Goal: Register for event/course

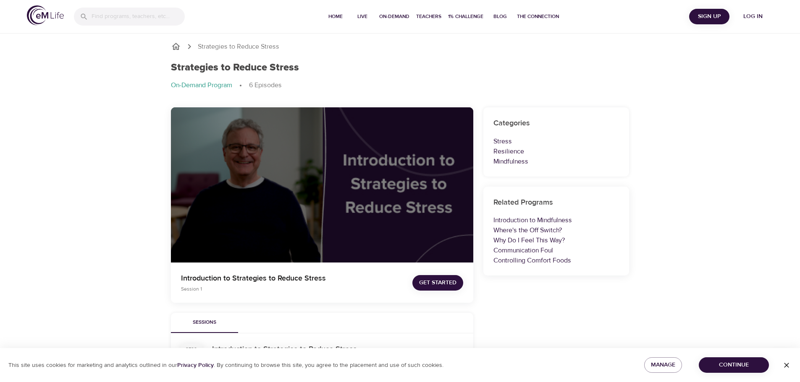
click at [435, 285] on span "Get Started" at bounding box center [437, 283] width 37 height 10
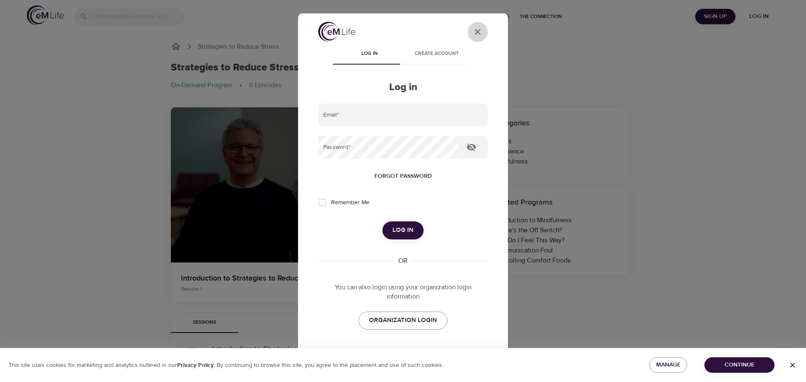
click at [473, 31] on icon "User Profile" at bounding box center [478, 32] width 10 height 10
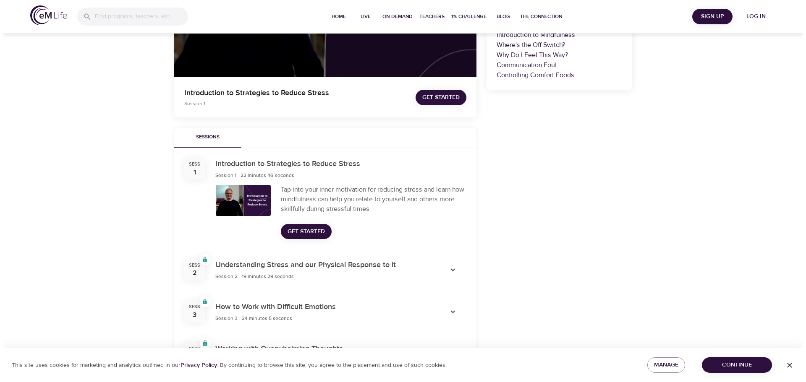
scroll to position [210, 0]
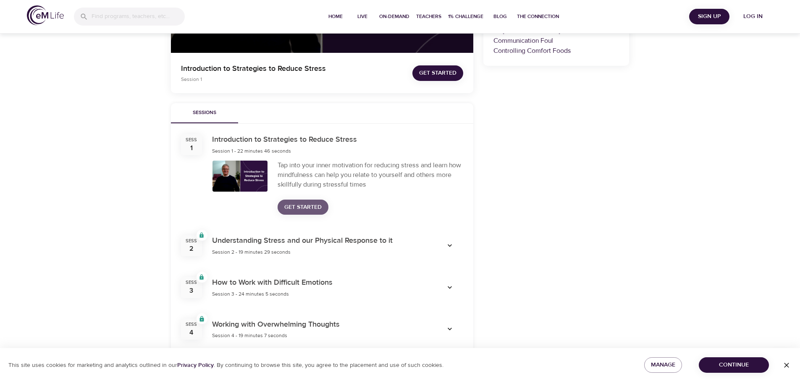
click at [309, 207] on span "Get Started" at bounding box center [302, 207] width 37 height 10
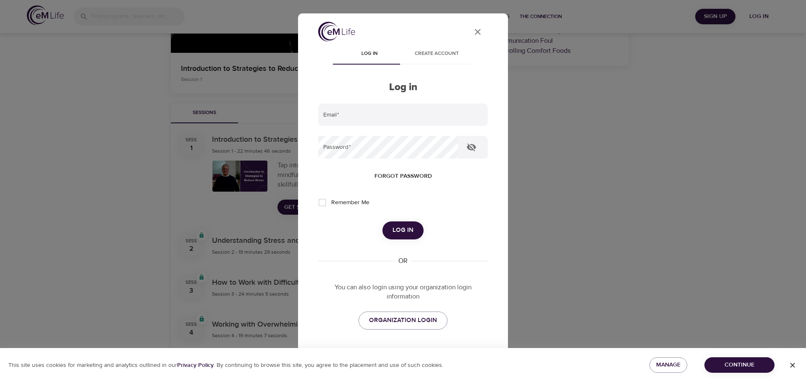
click at [476, 42] on div "User Profile" at bounding box center [478, 33] width 20 height 23
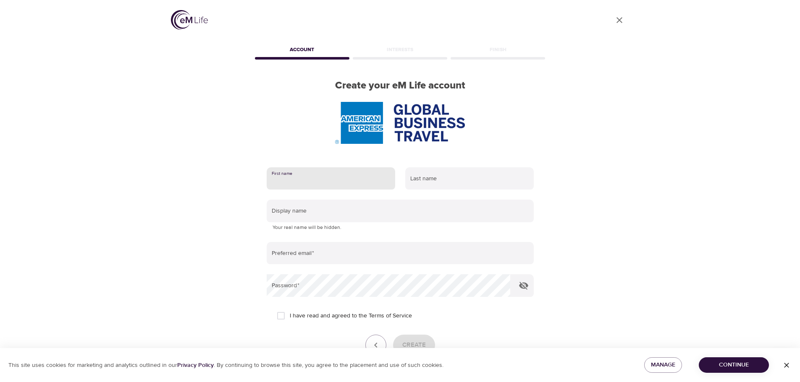
click at [325, 184] on input "text" at bounding box center [331, 178] width 128 height 23
type input "Jennifer"
drag, startPoint x: 436, startPoint y: 179, endPoint x: 308, endPoint y: 183, distance: 127.7
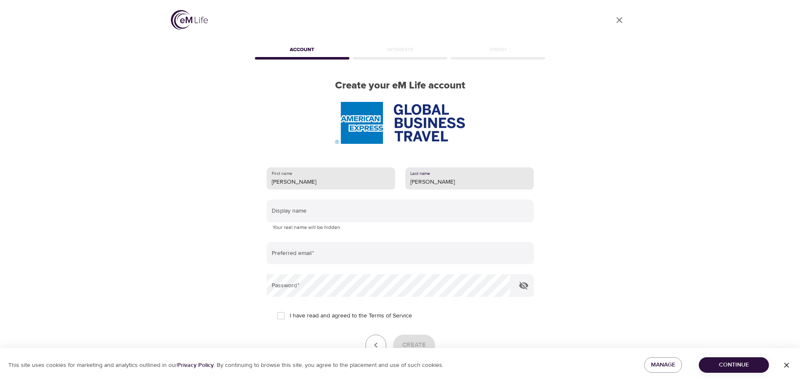
click at [308, 183] on div "First name Jennifer Last name foley" at bounding box center [400, 178] width 277 height 33
type input "Foley"
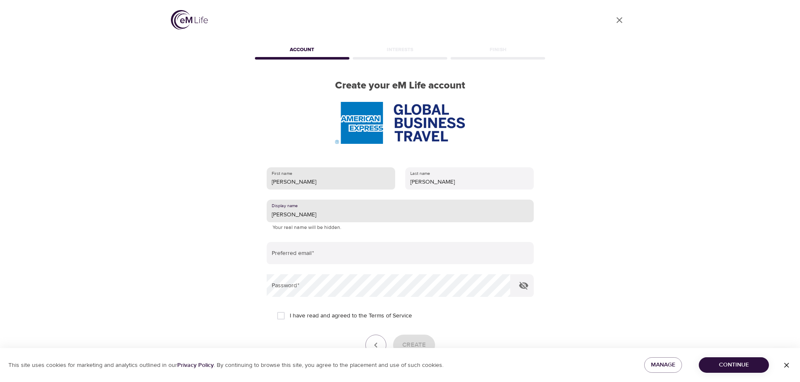
type input "Jennifer"
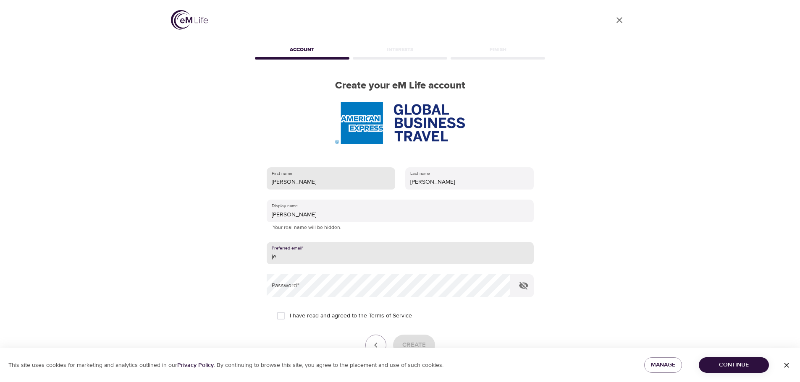
type input "j"
type input "jenfoley811@gmail.com"
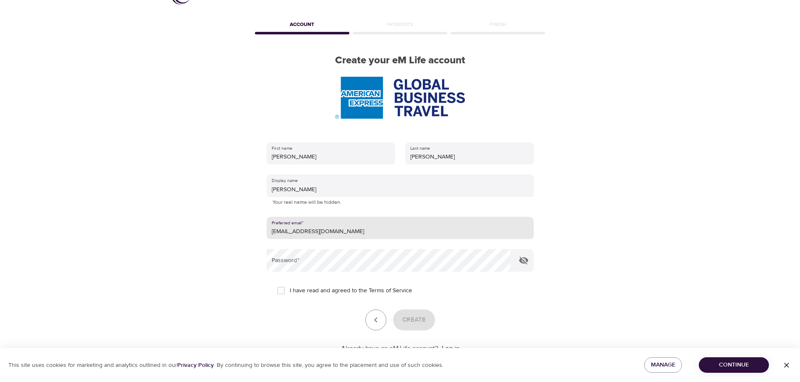
scroll to position [53, 0]
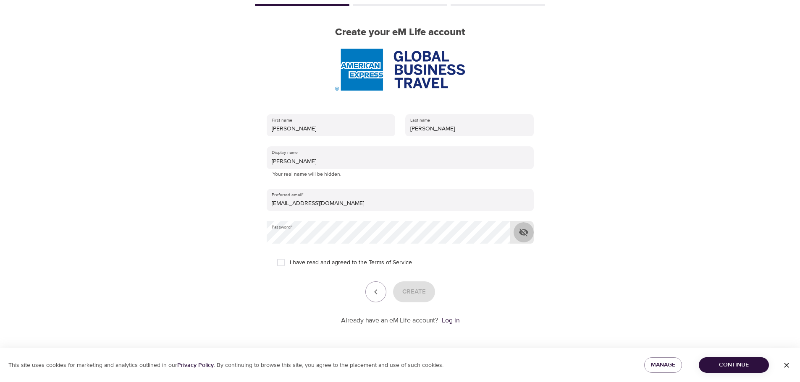
click at [526, 237] on icon "button" at bounding box center [523, 233] width 10 height 10
click at [279, 262] on input "I have read and agreed to the Terms of Service" at bounding box center [281, 263] width 18 height 18
checkbox input "true"
click at [424, 297] on span "Create" at bounding box center [414, 292] width 24 height 11
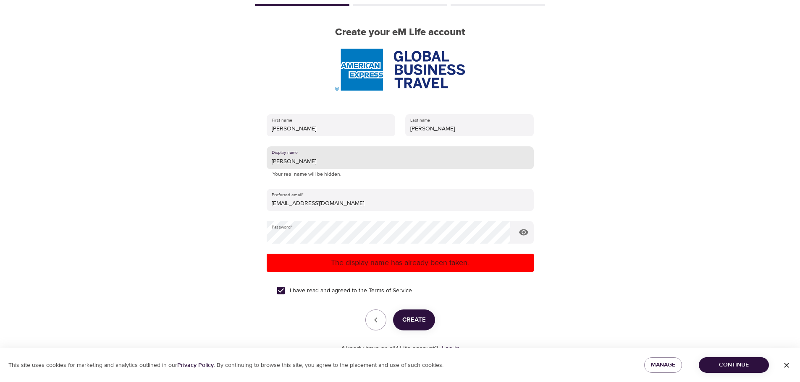
drag, startPoint x: 303, startPoint y: 161, endPoint x: 143, endPoint y: 147, distance: 160.6
click at [146, 149] on div "User Profile Account Interests Finish Create your eM Life account First name Je…" at bounding box center [400, 138] width 800 height 382
type input "[PERSON_NAME] [PERSON_NAME]"
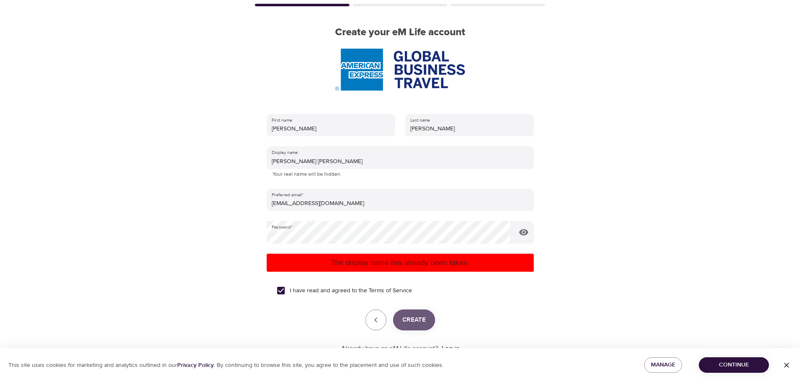
click at [411, 317] on span "Create" at bounding box center [414, 320] width 24 height 11
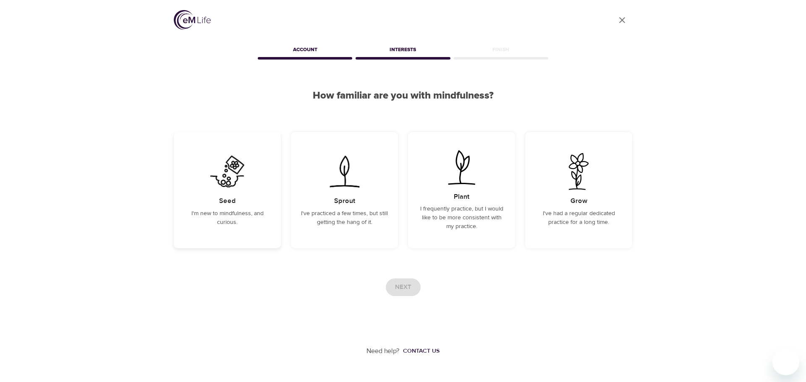
click at [247, 220] on p "I'm new to mindfulness, and curious." at bounding box center [227, 218] width 87 height 18
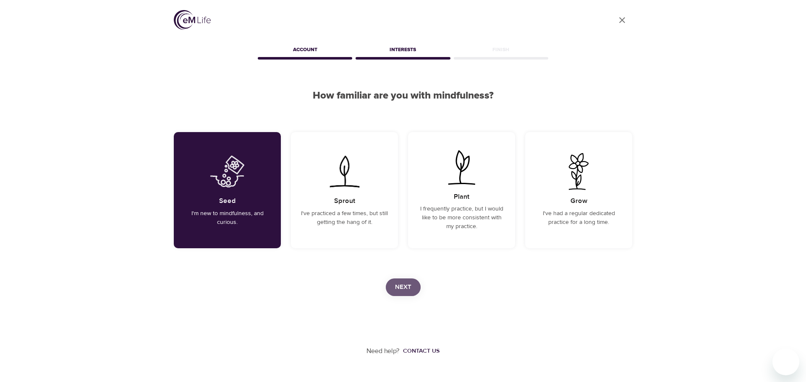
click at [415, 284] on button "Next" at bounding box center [403, 288] width 35 height 18
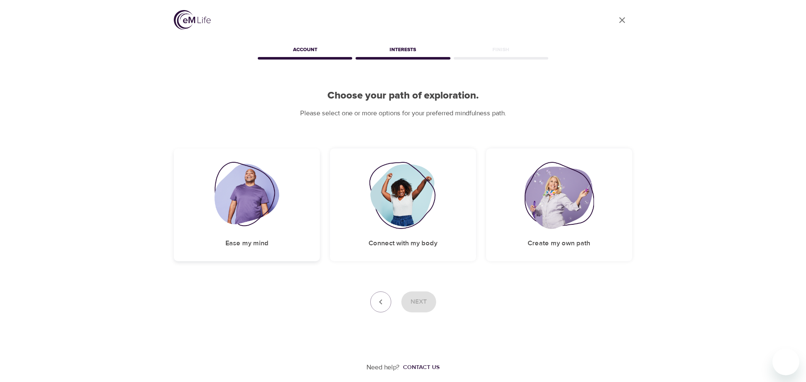
click at [251, 230] on div "Ease my mind" at bounding box center [247, 205] width 146 height 113
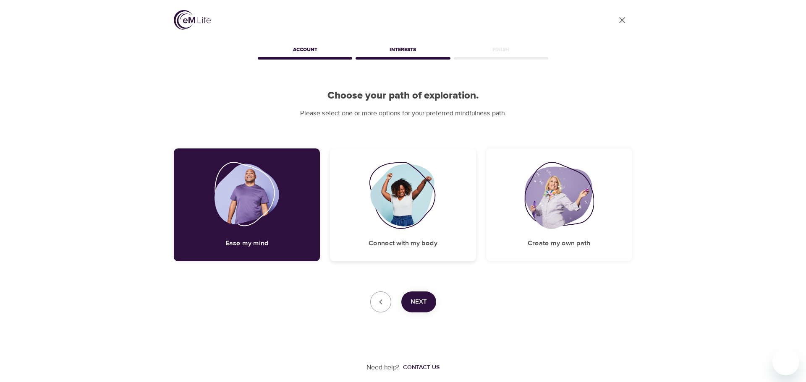
click at [411, 221] on img at bounding box center [403, 195] width 68 height 67
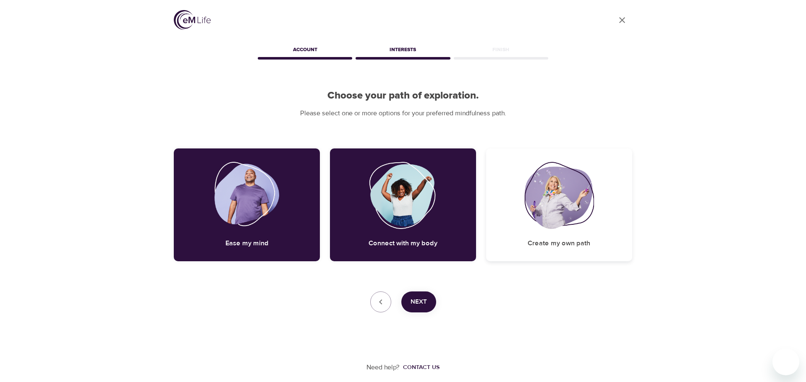
click at [558, 221] on img at bounding box center [559, 195] width 70 height 67
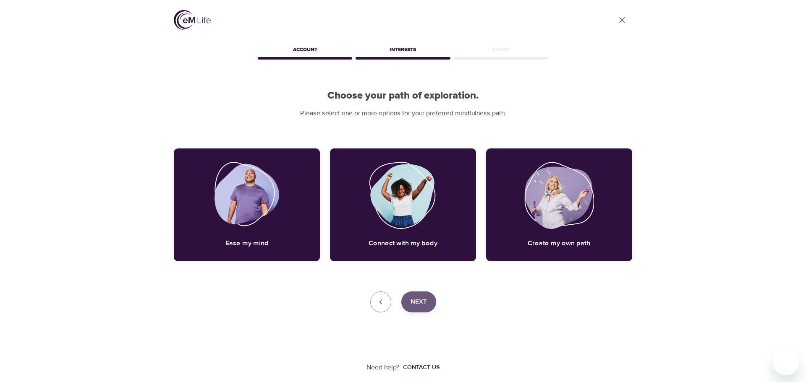
click at [416, 299] on span "Next" at bounding box center [419, 302] width 16 height 11
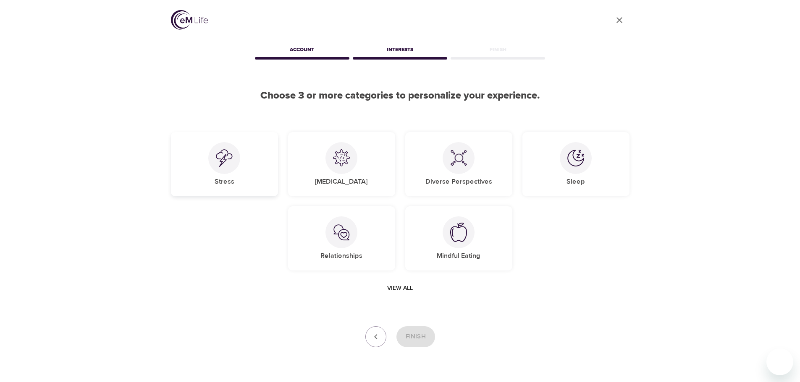
click at [220, 168] on div at bounding box center [224, 158] width 32 height 32
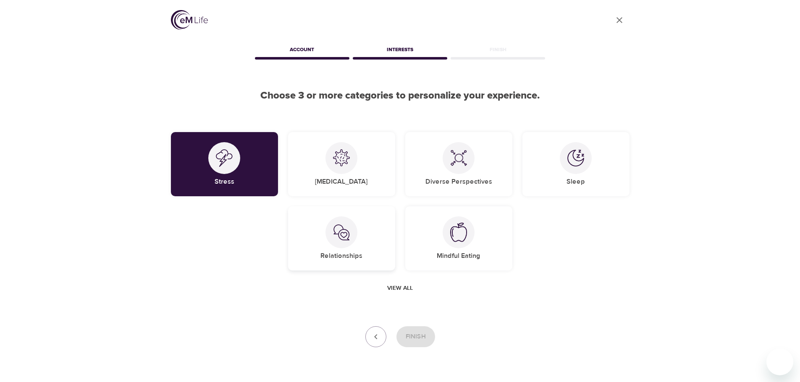
click at [359, 252] on h5 "Relationships" at bounding box center [341, 256] width 42 height 9
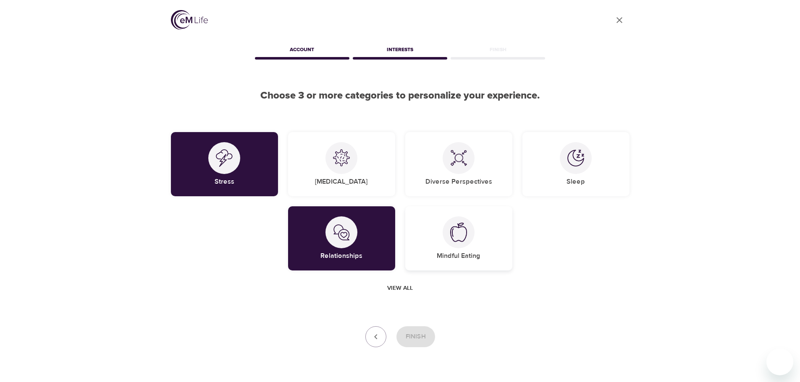
click at [483, 227] on div "Mindful Eating" at bounding box center [458, 239] width 107 height 64
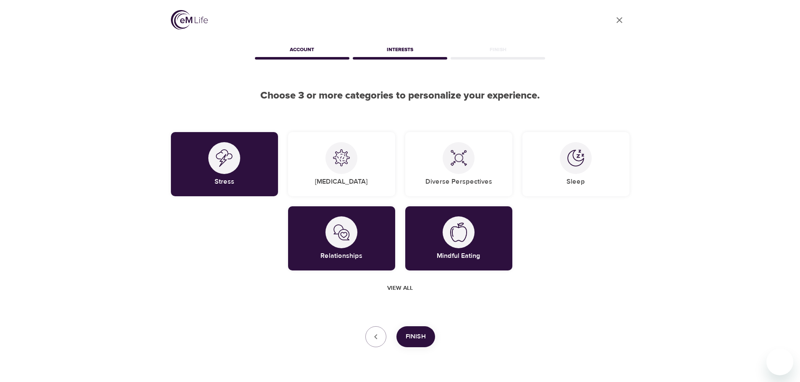
drag, startPoint x: 414, startPoint y: 333, endPoint x: 459, endPoint y: 282, distance: 67.8
click at [589, 297] on div "User Profile Account Interests Finish Choose 3 or more categories to personaliz…" at bounding box center [400, 204] width 479 height 408
click at [389, 286] on span "View all" at bounding box center [400, 288] width 26 height 10
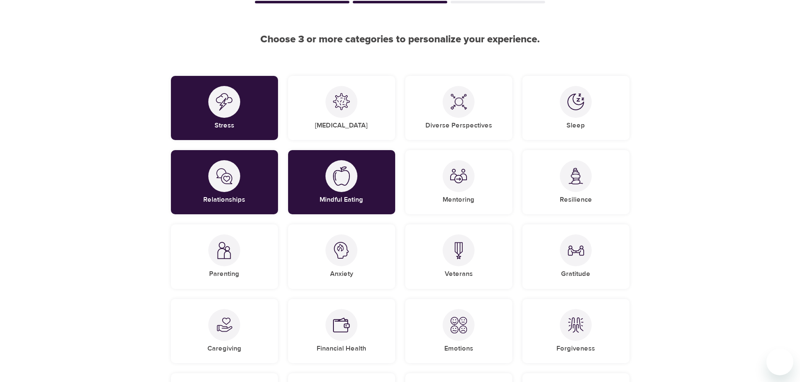
scroll to position [42, 0]
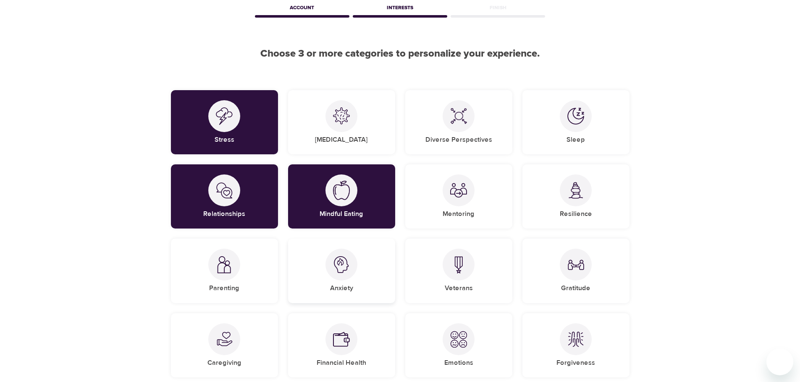
click at [347, 273] on img at bounding box center [341, 264] width 17 height 17
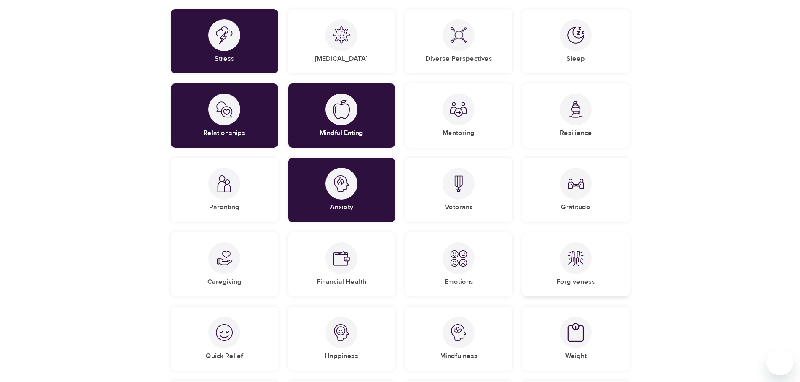
scroll to position [126, 0]
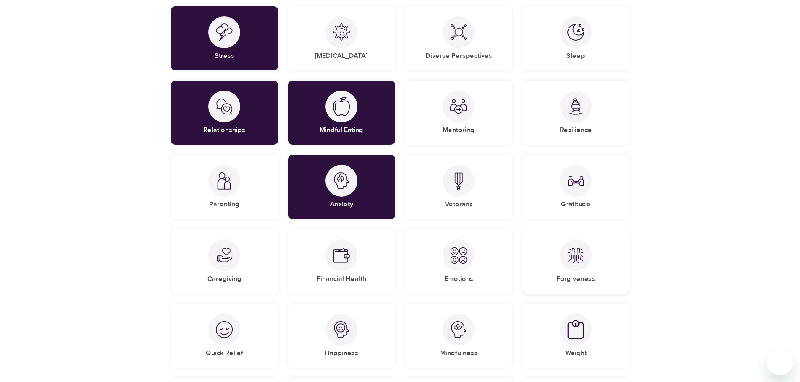
click at [573, 260] on img at bounding box center [575, 255] width 17 height 17
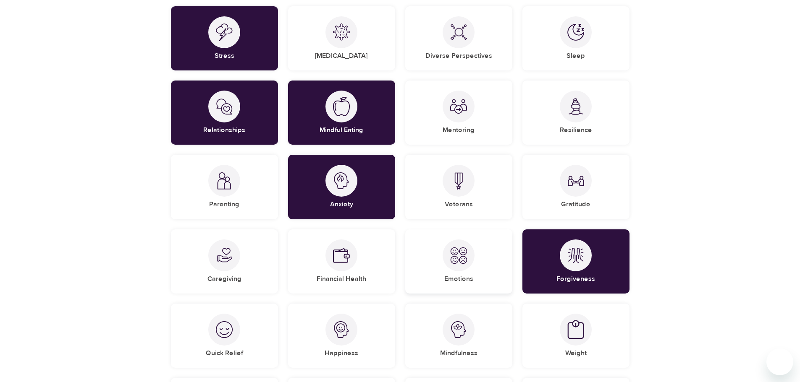
click at [446, 263] on div at bounding box center [458, 256] width 32 height 32
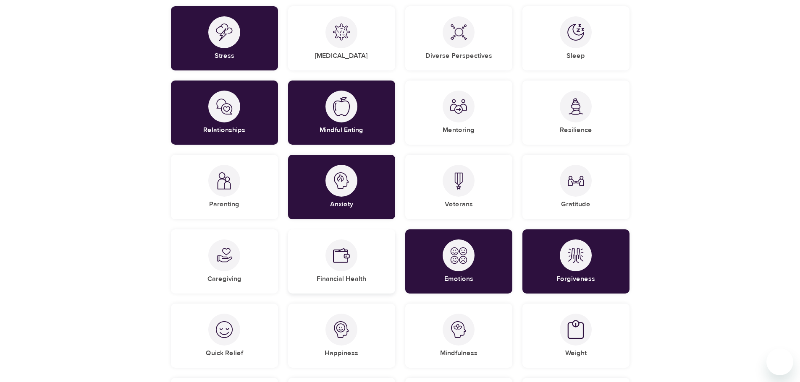
click at [346, 262] on img at bounding box center [341, 255] width 17 height 17
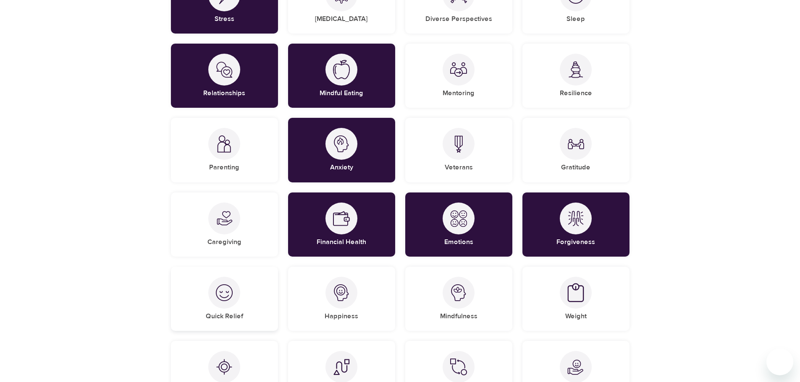
scroll to position [210, 0]
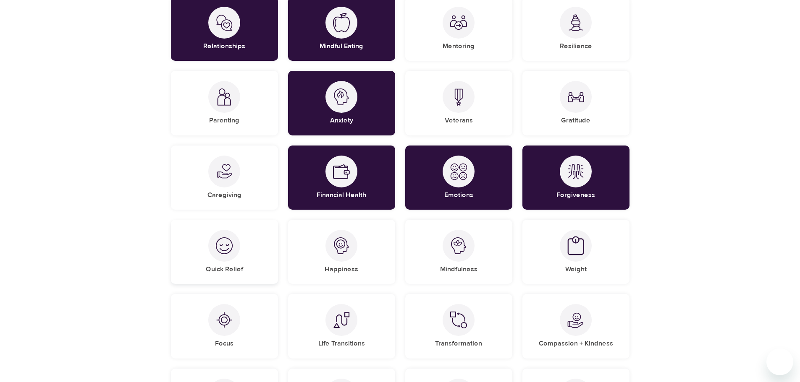
click at [248, 272] on div "Quick Relief" at bounding box center [224, 252] width 107 height 64
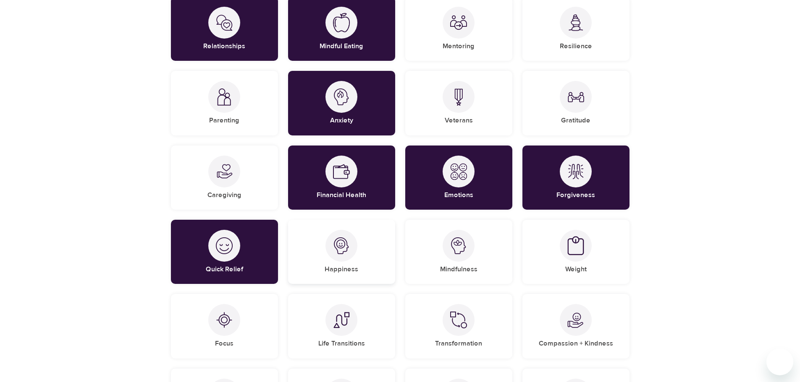
click at [339, 259] on div at bounding box center [341, 246] width 32 height 32
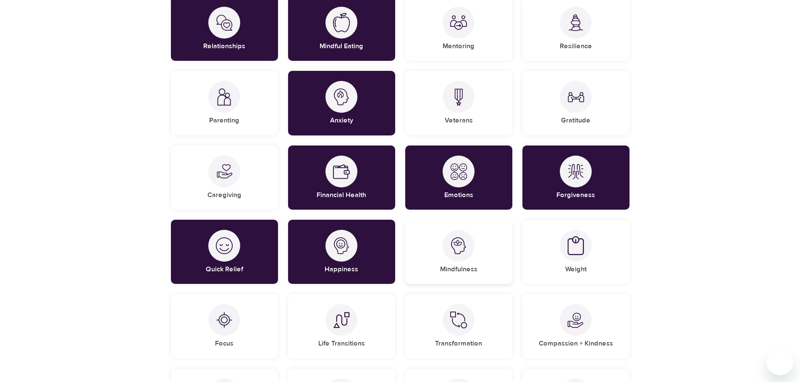
click at [446, 250] on div at bounding box center [458, 246] width 32 height 32
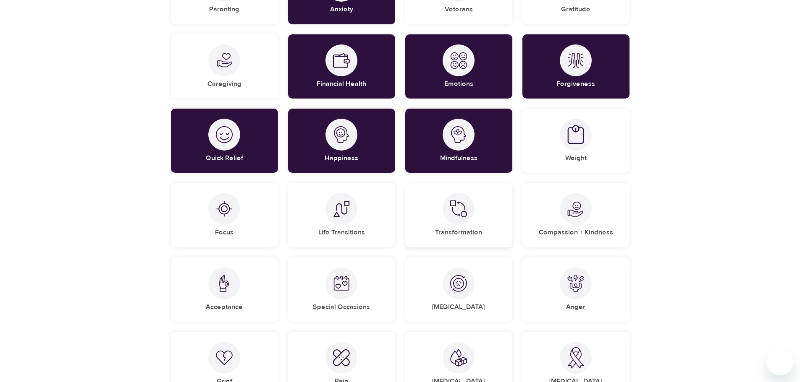
scroll to position [336, 0]
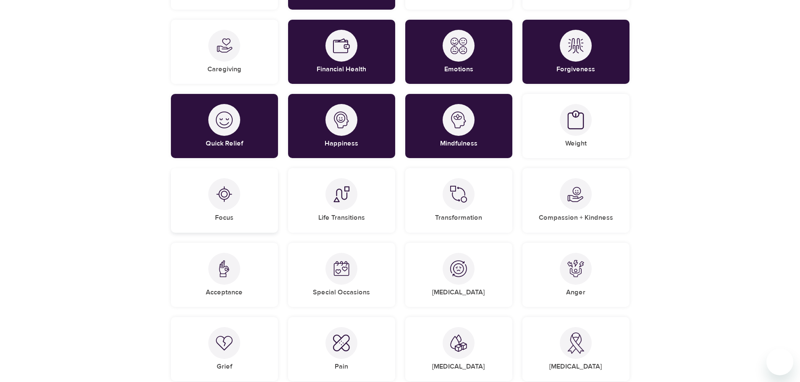
click at [224, 203] on div at bounding box center [224, 194] width 32 height 32
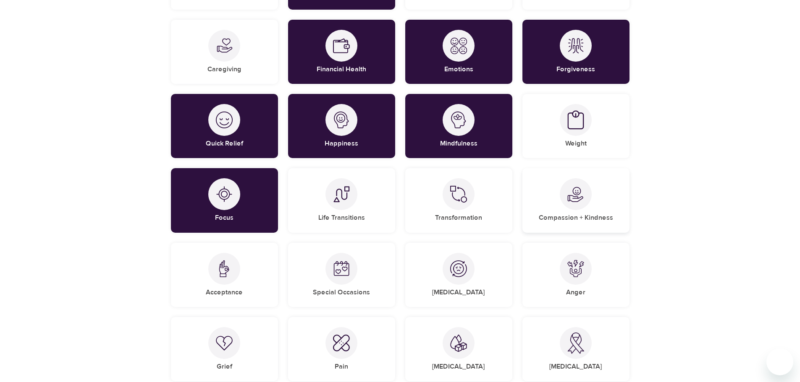
click at [573, 190] on img at bounding box center [575, 194] width 17 height 17
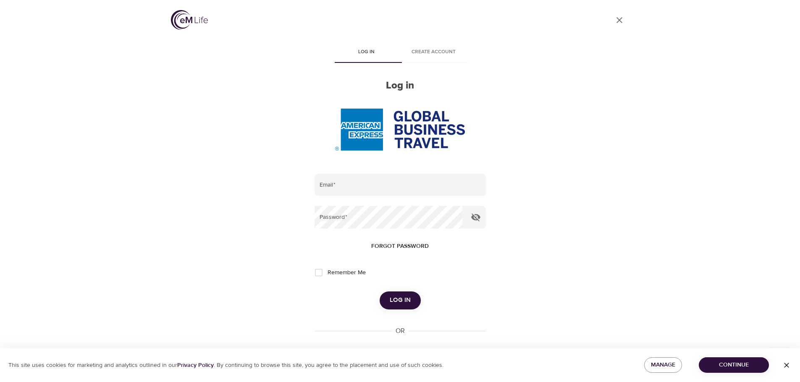
type input "jenfoley811@gmail.com"
click at [411, 298] on button "Log in" at bounding box center [399, 301] width 41 height 18
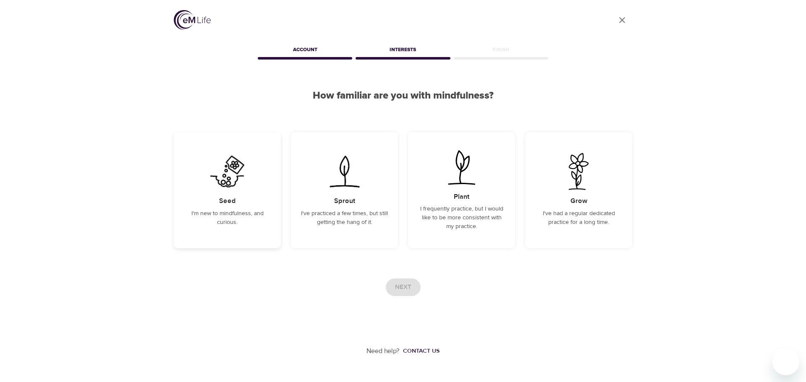
click at [249, 209] on div "Seed I'm new to mindfulness, and curious." at bounding box center [227, 190] width 107 height 116
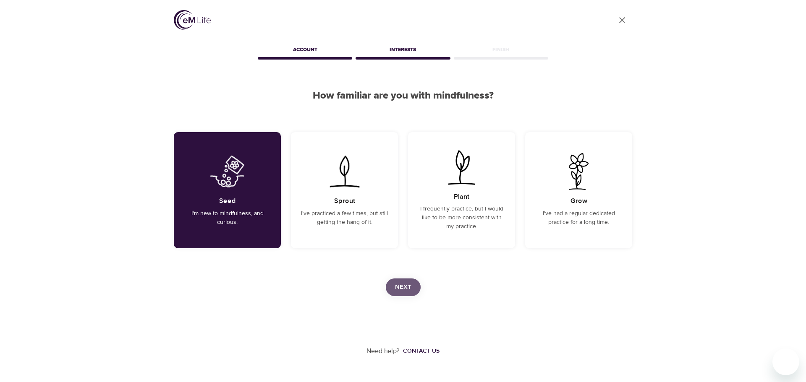
click at [413, 291] on button "Next" at bounding box center [403, 288] width 35 height 18
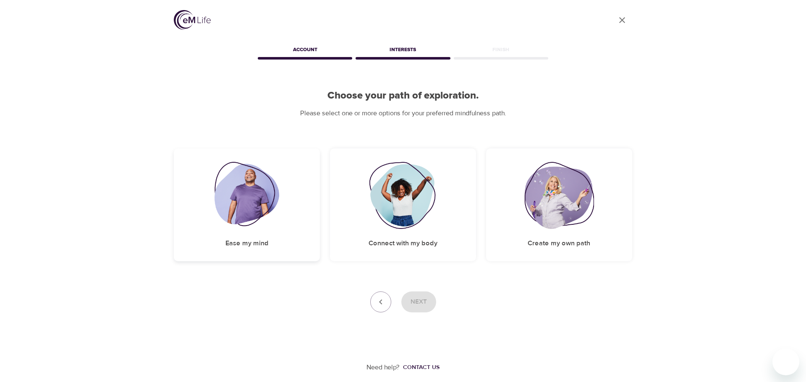
click at [241, 210] on img at bounding box center [247, 195] width 65 height 67
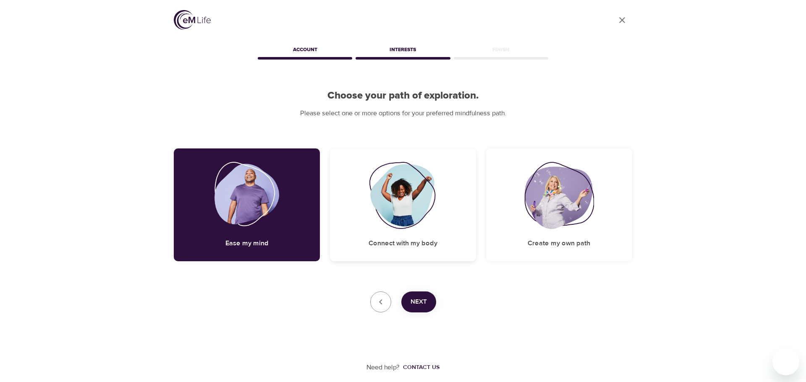
click at [385, 212] on img at bounding box center [403, 195] width 68 height 67
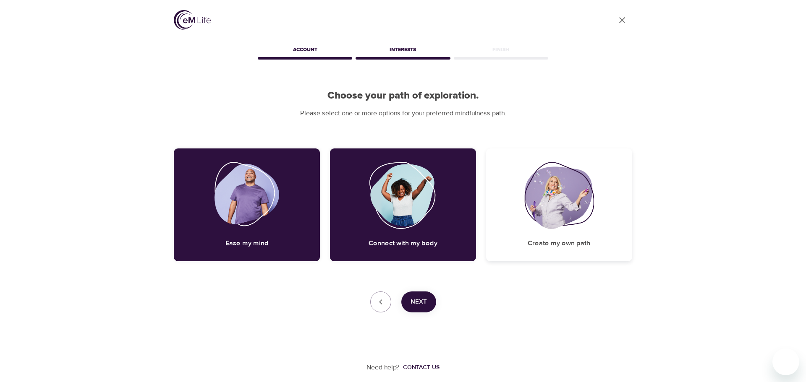
click at [587, 221] on img at bounding box center [559, 195] width 70 height 67
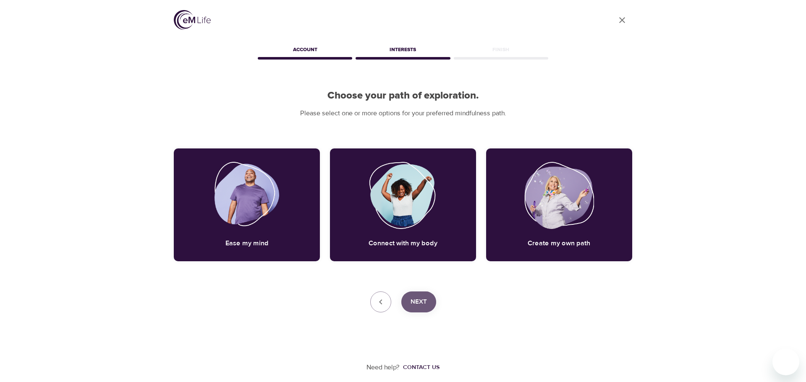
click at [423, 308] on button "Next" at bounding box center [418, 302] width 35 height 21
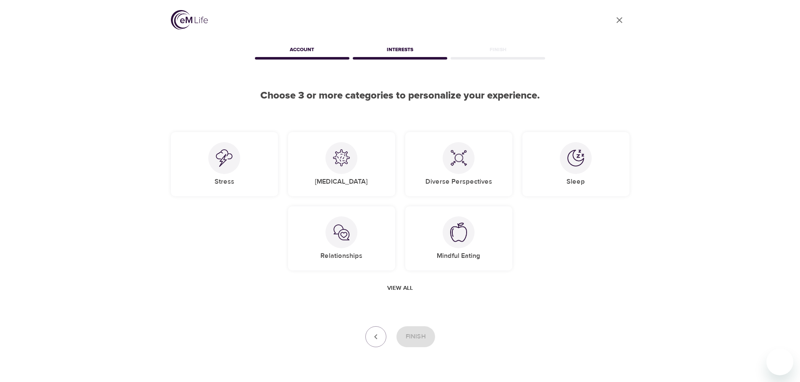
click at [402, 290] on span "View all" at bounding box center [400, 288] width 26 height 10
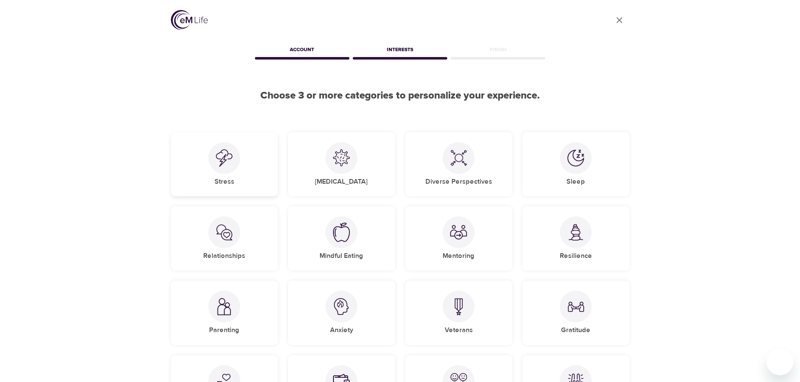
click at [246, 168] on div "Stress" at bounding box center [224, 164] width 107 height 64
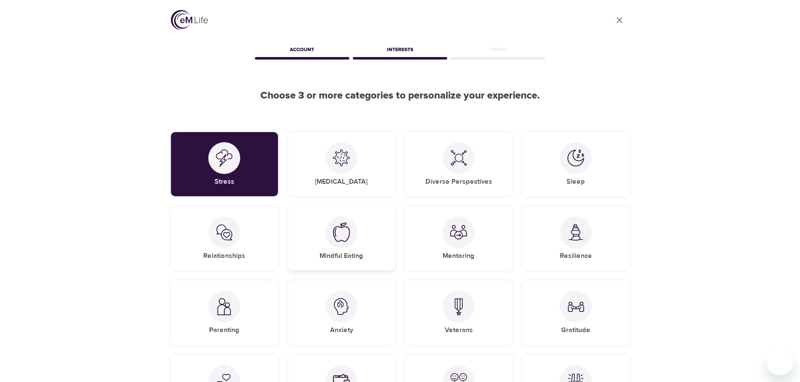
click at [356, 252] on h5 "Mindful Eating" at bounding box center [341, 256] width 44 height 9
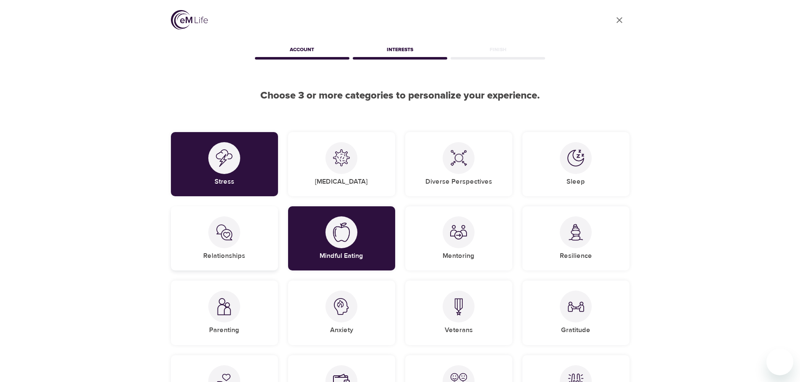
click at [210, 241] on div "Relationships" at bounding box center [224, 239] width 107 height 64
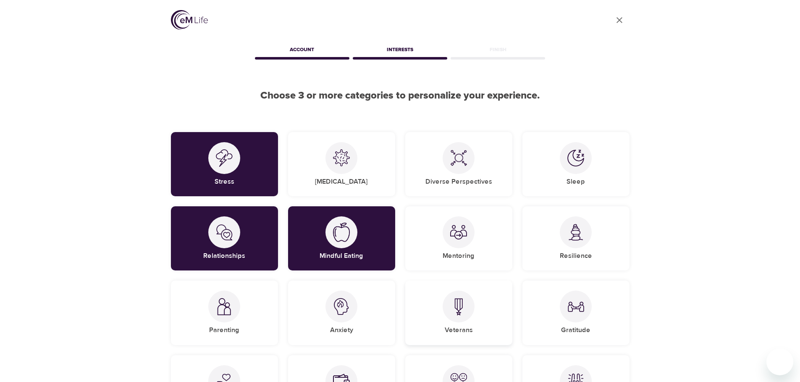
drag, startPoint x: 344, startPoint y: 321, endPoint x: 453, endPoint y: 320, distance: 108.7
click at [344, 321] on div at bounding box center [341, 307] width 32 height 32
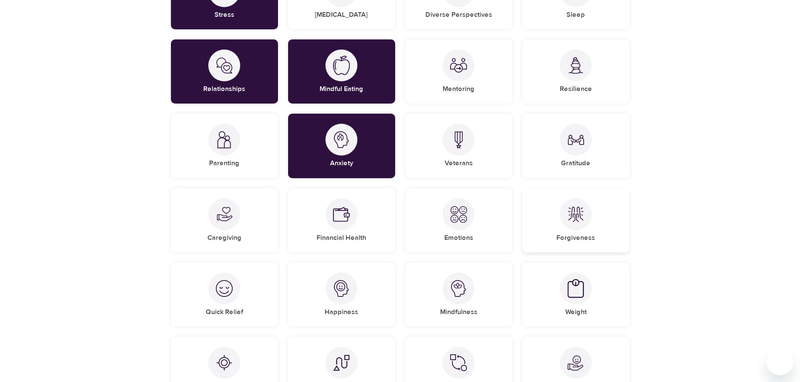
scroll to position [168, 0]
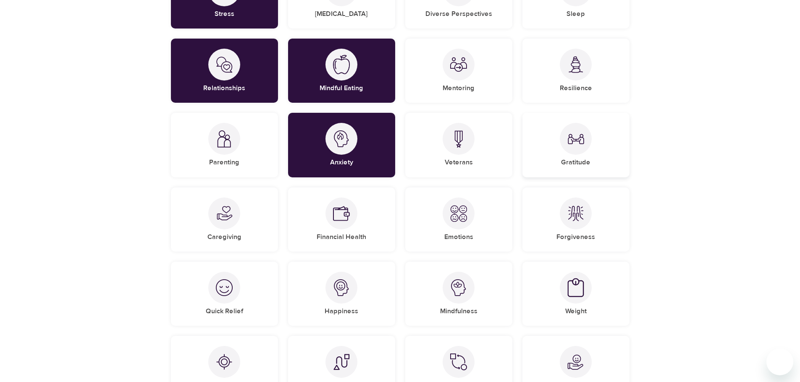
click at [576, 156] on div "Gratitude" at bounding box center [575, 145] width 107 height 64
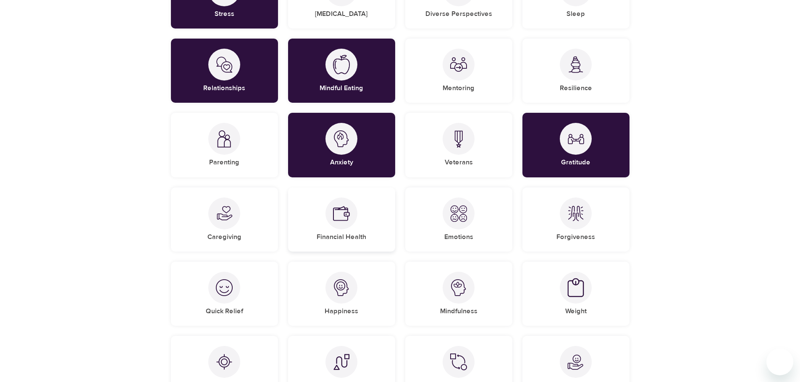
click at [386, 223] on div "Financial Health" at bounding box center [341, 220] width 107 height 64
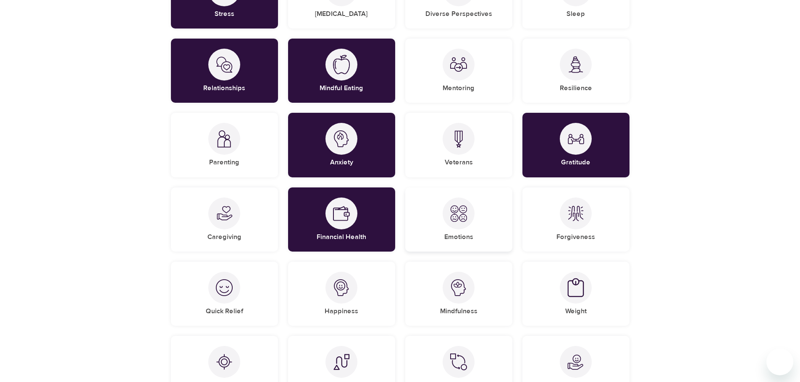
click at [472, 217] on div at bounding box center [458, 214] width 32 height 32
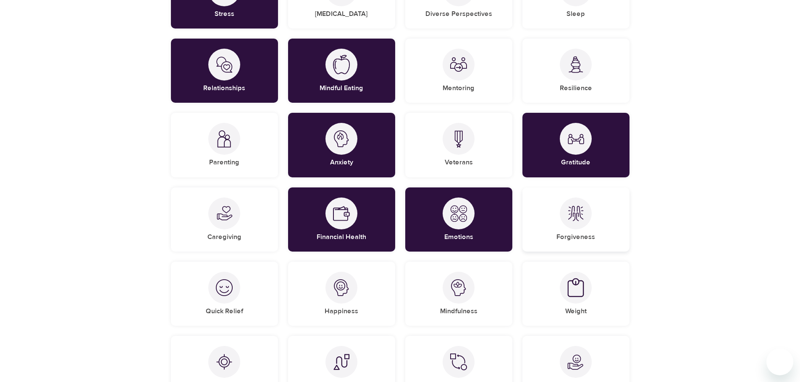
drag, startPoint x: 570, startPoint y: 225, endPoint x: 547, endPoint y: 229, distance: 22.6
click at [570, 225] on div at bounding box center [576, 214] width 32 height 32
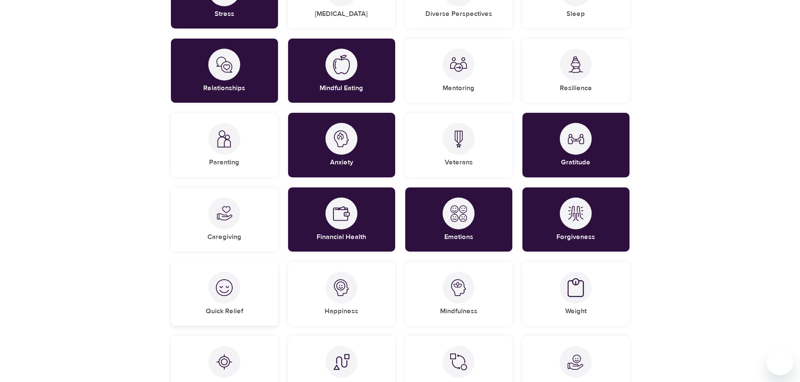
click at [216, 296] on img at bounding box center [224, 288] width 17 height 17
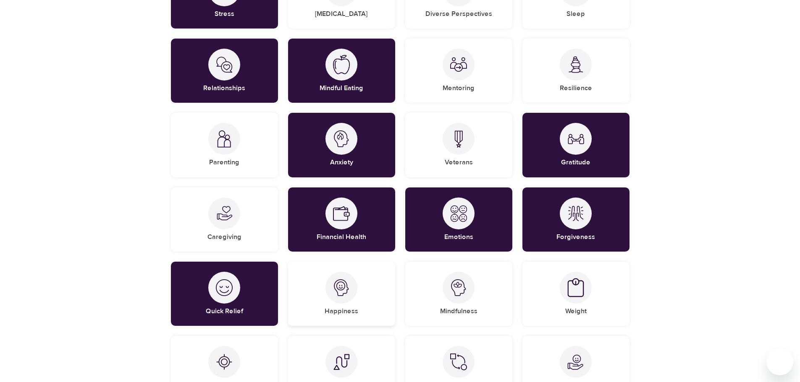
click at [343, 291] on img at bounding box center [341, 288] width 17 height 17
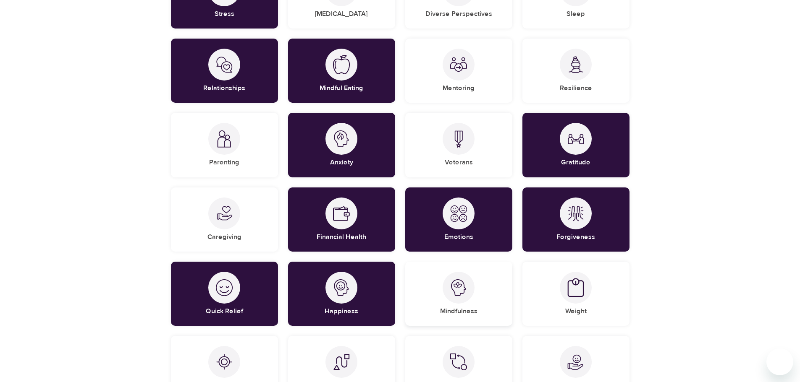
click at [475, 297] on div "Mindfulness" at bounding box center [458, 294] width 107 height 64
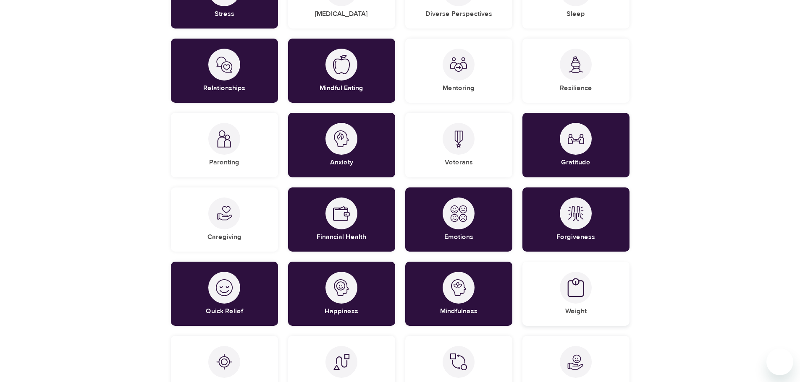
click at [597, 290] on div "Weight" at bounding box center [575, 294] width 107 height 64
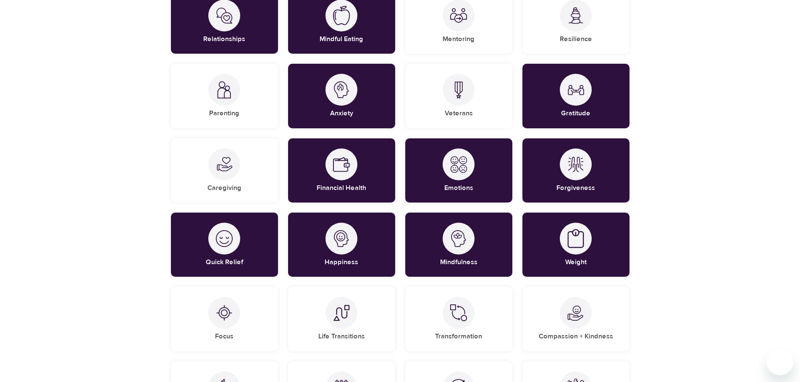
scroll to position [294, 0]
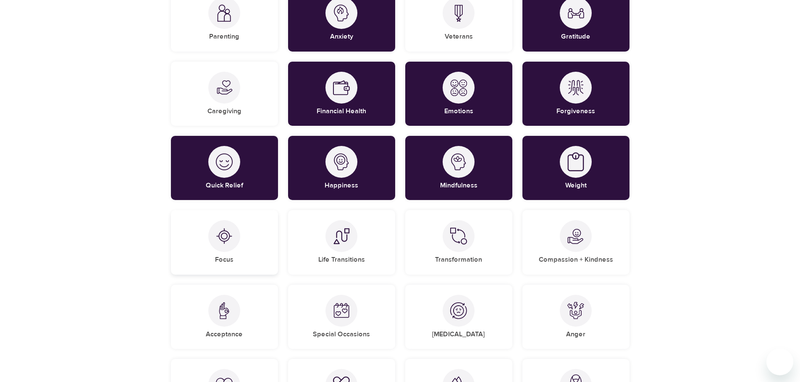
click at [228, 245] on img at bounding box center [224, 236] width 17 height 17
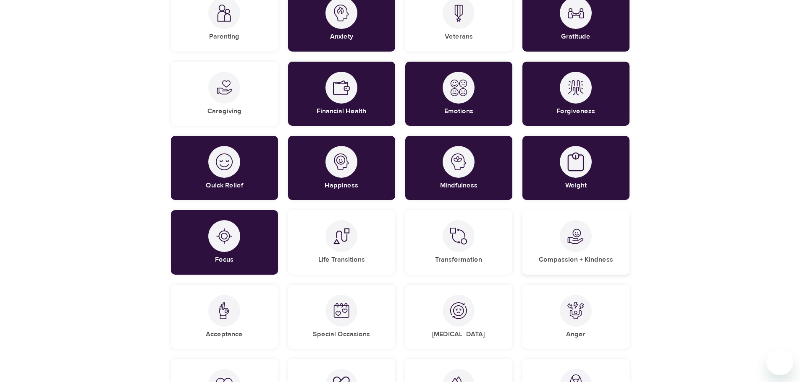
click at [607, 249] on div "Compassion + Kindness" at bounding box center [575, 242] width 107 height 64
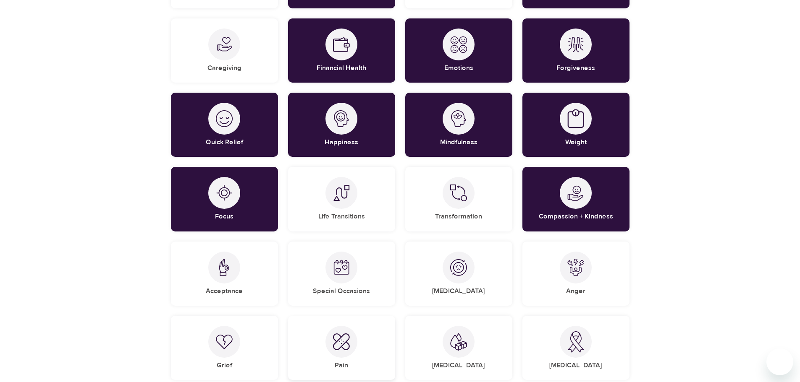
scroll to position [378, 0]
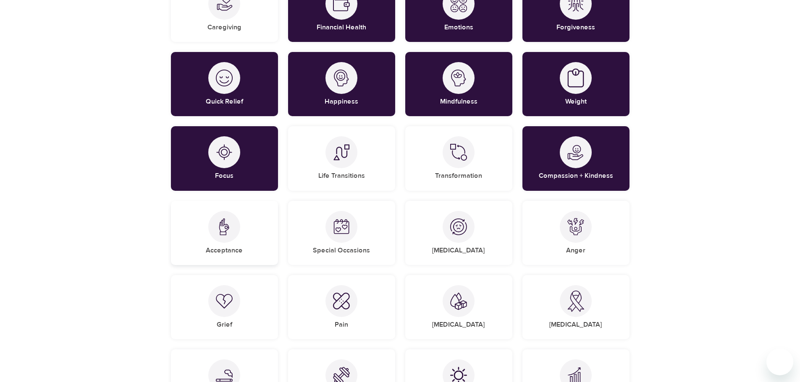
click at [244, 243] on div "Acceptance" at bounding box center [224, 233] width 107 height 64
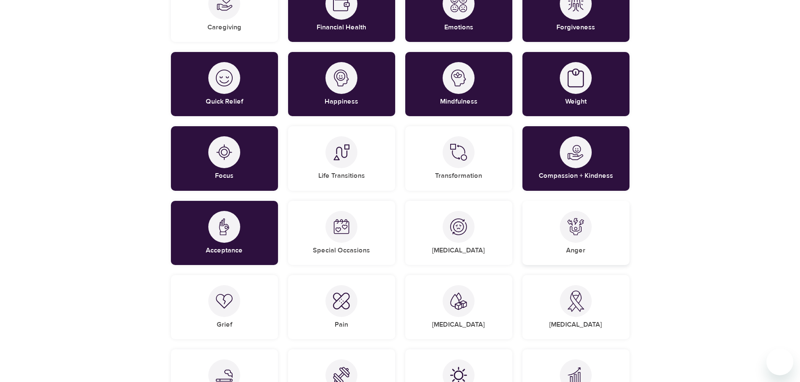
click at [583, 227] on img at bounding box center [575, 226] width 17 height 17
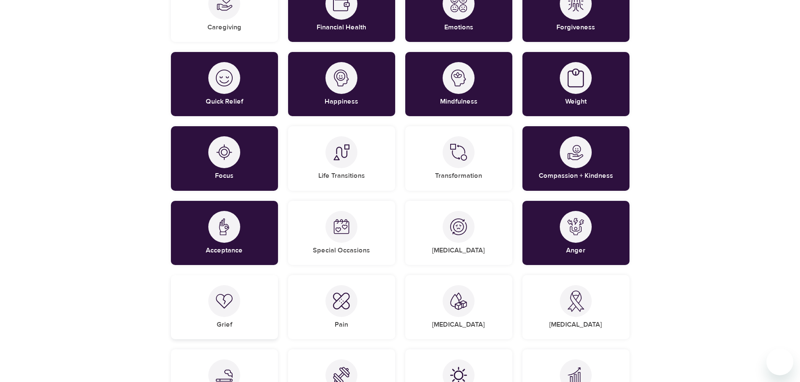
click at [236, 304] on div at bounding box center [224, 301] width 32 height 32
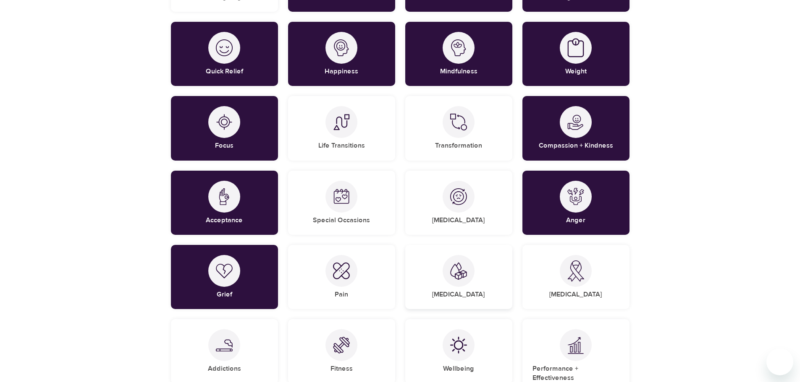
scroll to position [504, 0]
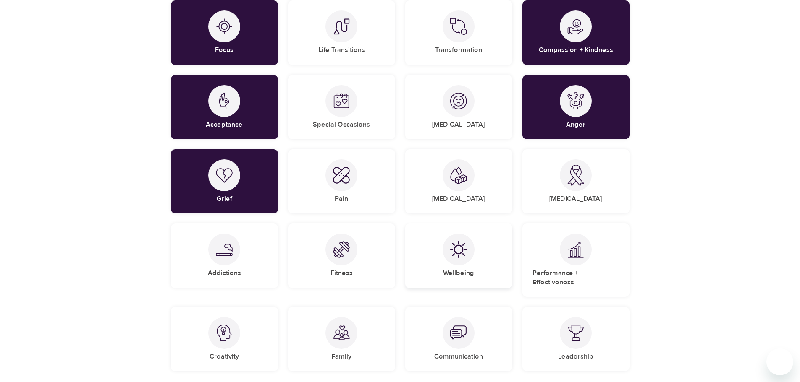
click at [463, 262] on div at bounding box center [458, 250] width 32 height 32
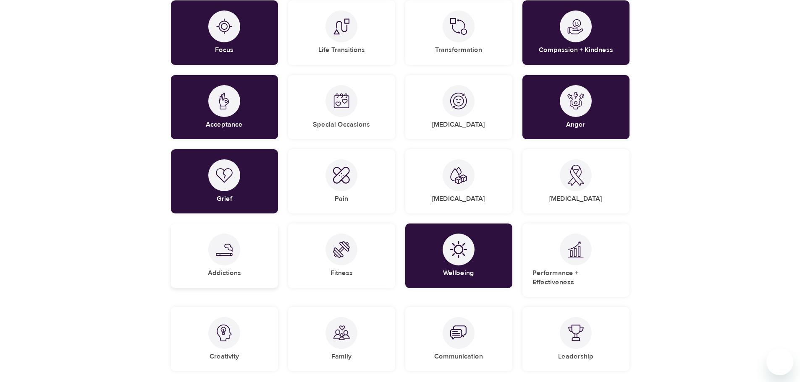
click at [240, 264] on div "Addictions" at bounding box center [224, 256] width 107 height 64
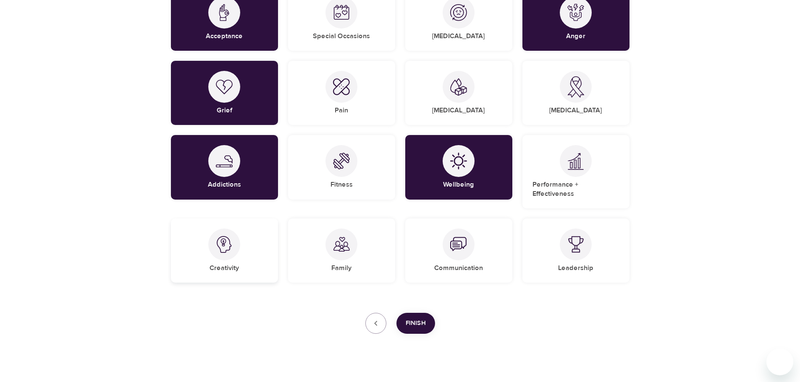
scroll to position [595, 0]
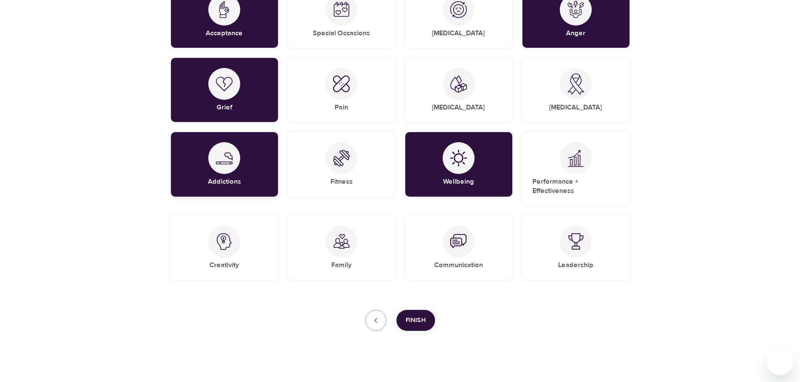
click at [235, 187] on div "Addictions" at bounding box center [224, 164] width 107 height 64
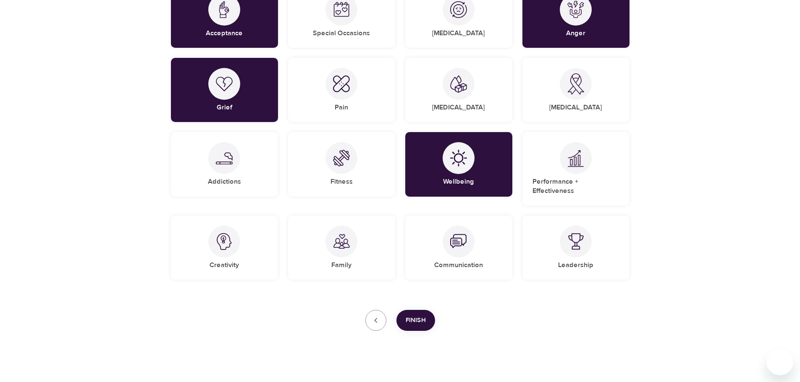
click at [418, 315] on span "Finish" at bounding box center [416, 320] width 20 height 11
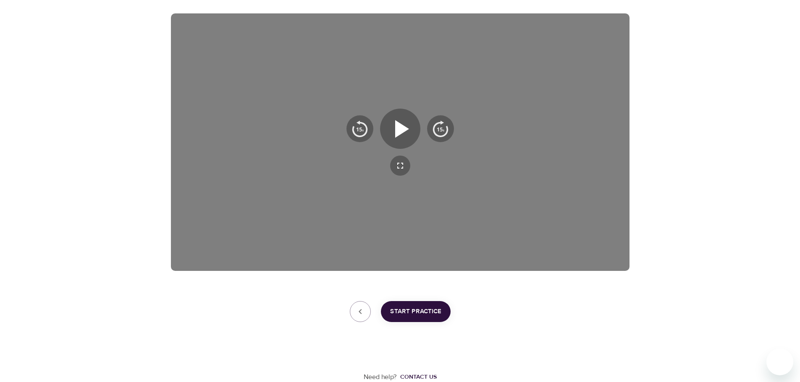
scroll to position [135, 0]
click at [413, 309] on span "Start Practice" at bounding box center [415, 311] width 51 height 11
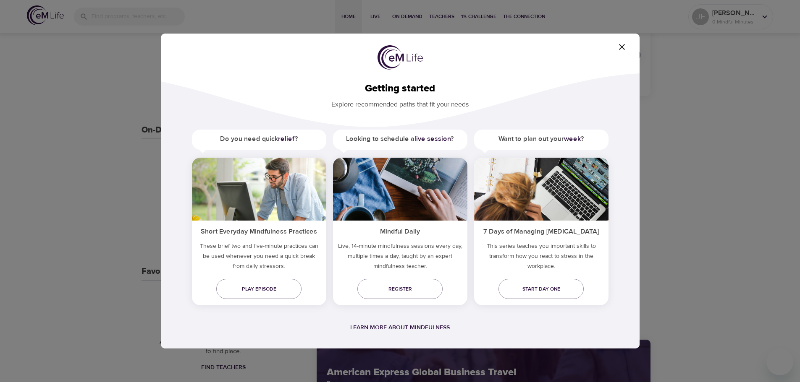
scroll to position [162, 0]
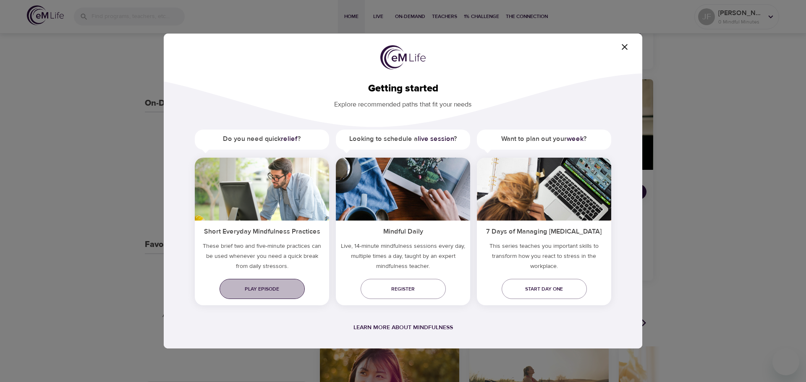
click at [273, 291] on span "Play episode" at bounding box center [262, 289] width 72 height 9
